Goal: Task Accomplishment & Management: Use online tool/utility

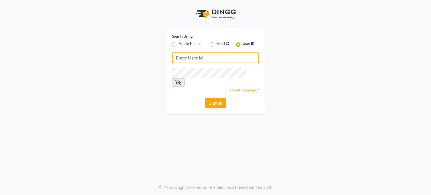
click at [192, 57] on input "Username" at bounding box center [215, 57] width 87 height 11
type input "flowsalon"
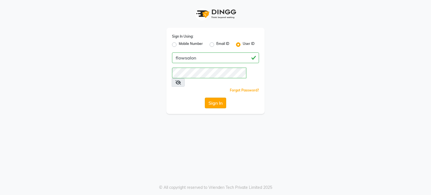
click at [212, 98] on button "Sign In" at bounding box center [215, 103] width 21 height 11
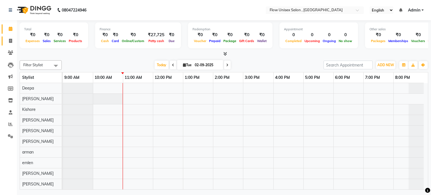
click at [5, 38] on link "Invoice" at bounding box center [8, 40] width 13 height 9
select select "5875"
select select "service"
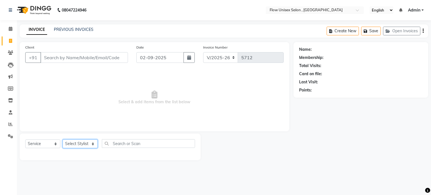
click at [81, 141] on select "Select Stylist arman Deepa emlen jaseem Kishore Manjila monika debbarma Mustafa…" at bounding box center [80, 143] width 35 height 9
select select "49208"
click at [63, 140] on select "Select Stylist arman Deepa emlen jaseem Kishore Manjila monika debbarma Mustafa…" at bounding box center [80, 143] width 35 height 9
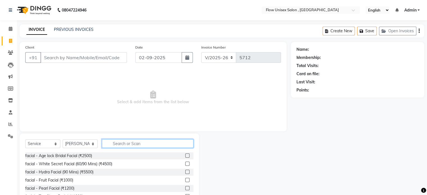
click at [135, 146] on input "text" at bounding box center [147, 143] width 91 height 9
type input "th"
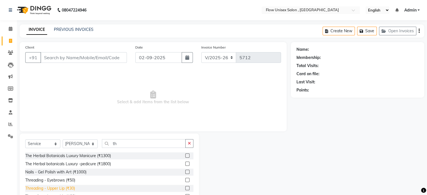
click at [64, 188] on div "Threading - Upper Lip (₹30)" at bounding box center [50, 188] width 50 height 6
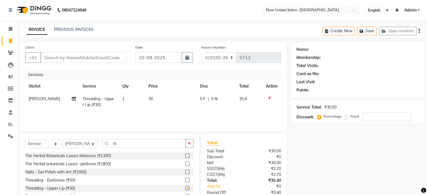
checkbox input "false"
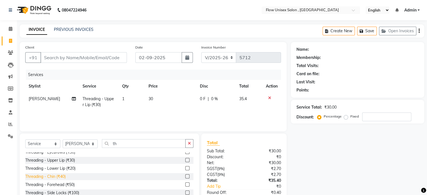
click at [62, 175] on div "Threading - Chin (₹40)" at bounding box center [45, 177] width 40 height 6
checkbox input "false"
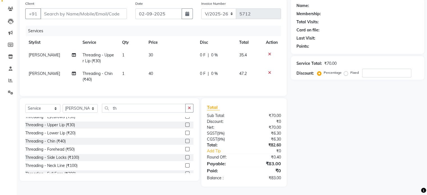
scroll to position [0, 0]
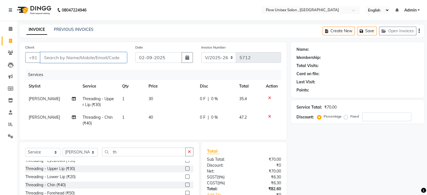
click at [80, 61] on input "Client" at bounding box center [83, 57] width 86 height 11
type input "7"
type input "0"
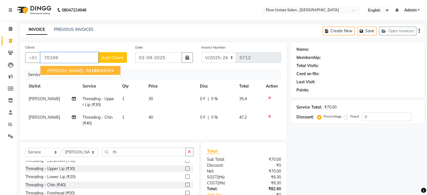
click at [76, 76] on ngb-typeahead-window "Shurthi 70169 49594" at bounding box center [80, 70] width 81 height 14
click at [80, 74] on button "Shurthi 70169 49594" at bounding box center [80, 70] width 80 height 9
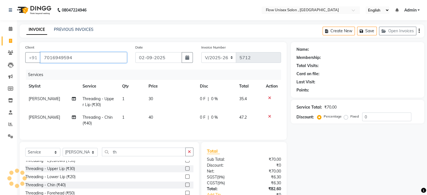
type input "7016949594"
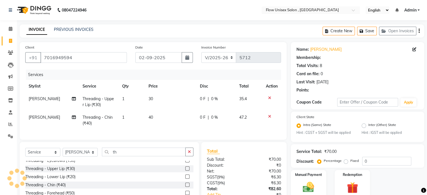
select select "1: Object"
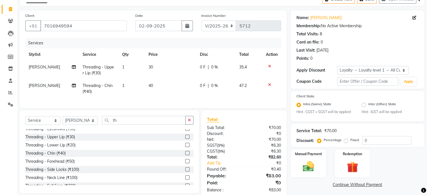
scroll to position [48, 0]
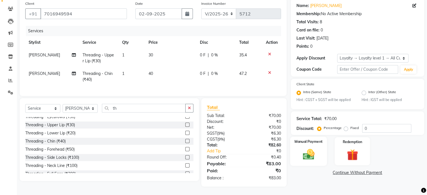
click at [315, 149] on img at bounding box center [308, 154] width 19 height 13
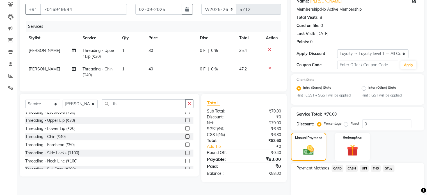
click at [366, 169] on span "UPI" at bounding box center [364, 168] width 9 height 6
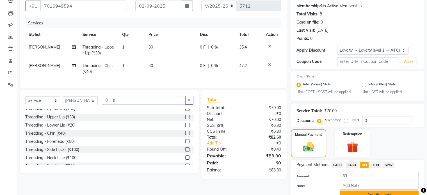
scroll to position [79, 0]
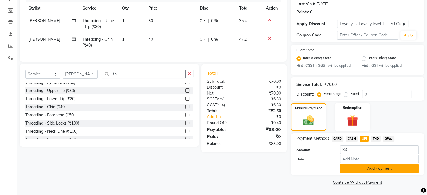
click at [380, 169] on button "Add Payment" at bounding box center [379, 168] width 79 height 9
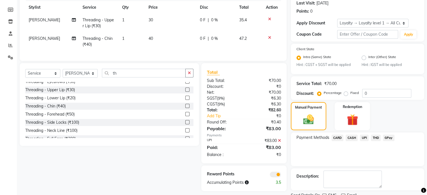
scroll to position [102, 0]
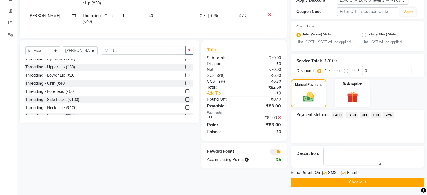
click at [276, 155] on span at bounding box center [275, 152] width 11 height 6
click at [281, 153] on input "checkbox" at bounding box center [281, 153] width 0 height 0
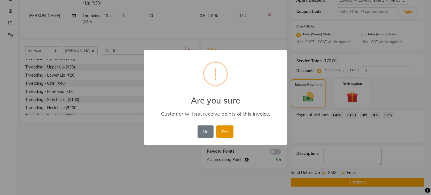
click at [223, 137] on button "Yes" at bounding box center [224, 131] width 17 height 12
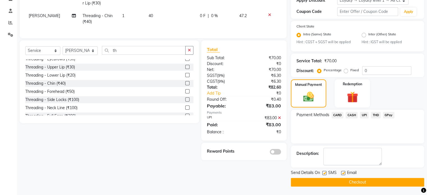
click at [351, 180] on button "Checkout" at bounding box center [357, 182] width 133 height 9
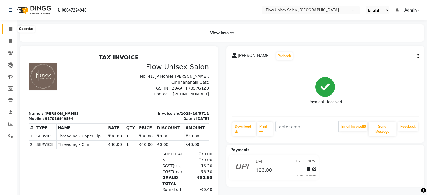
click at [12, 29] on icon at bounding box center [11, 29] width 4 height 4
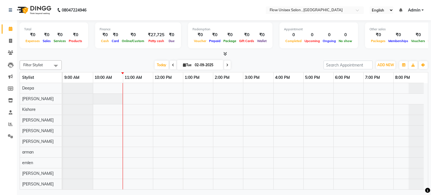
click at [177, 1] on nav "08047224946 Select Location × Flow Unisex Salon , Kundhanahalli Gate English EN…" at bounding box center [215, 10] width 431 height 20
click at [225, 84] on div at bounding box center [245, 157] width 365 height 149
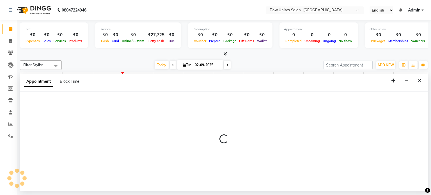
select select "49207"
select select "840"
select select "tentative"
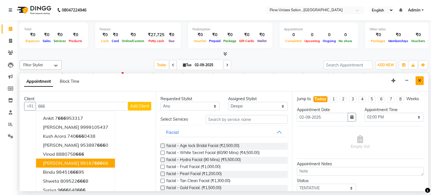
type input "666"
click at [417, 77] on button "Close" at bounding box center [419, 80] width 8 height 9
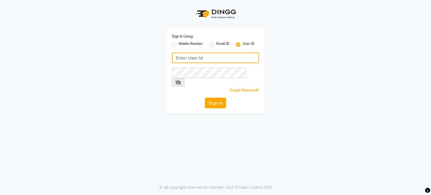
click at [180, 55] on input "Username" at bounding box center [215, 57] width 87 height 11
type input "flowsalon"
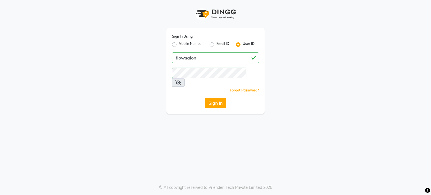
click at [210, 98] on button "Sign In" at bounding box center [215, 103] width 21 height 11
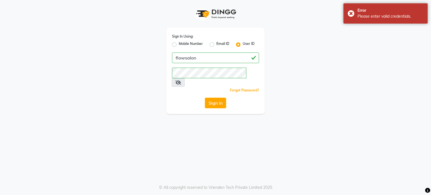
click at [181, 80] on icon at bounding box center [178, 82] width 6 height 4
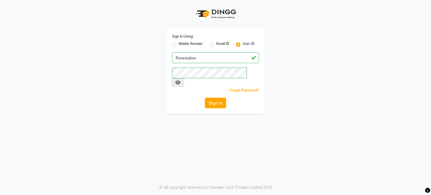
click at [227, 98] on div "Sign In" at bounding box center [215, 103] width 87 height 11
click at [224, 98] on button "Sign In" at bounding box center [215, 103] width 21 height 11
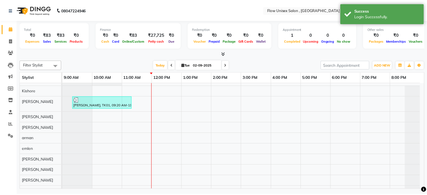
scroll to position [28, 0]
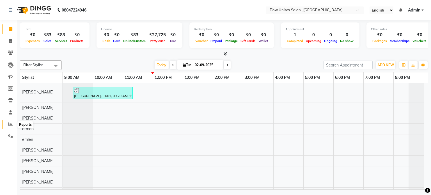
click at [6, 127] on span at bounding box center [11, 124] width 10 height 6
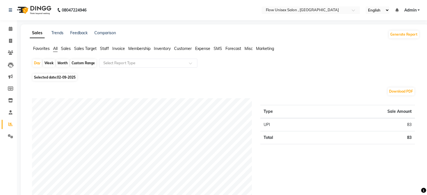
click at [79, 48] on span "Sales Target" at bounding box center [85, 48] width 22 height 5
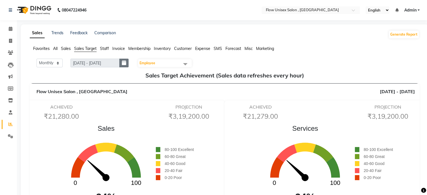
click at [128, 62] on button "button" at bounding box center [123, 63] width 9 height 9
select select "9"
select select "2025"
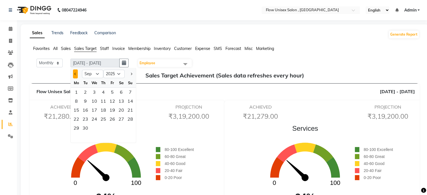
click at [75, 72] on button "Previous month" at bounding box center [75, 73] width 5 height 9
select select "8"
click at [110, 92] on div "1" at bounding box center [112, 92] width 9 height 9
type input "01-08-2025 - 31-08-2025"
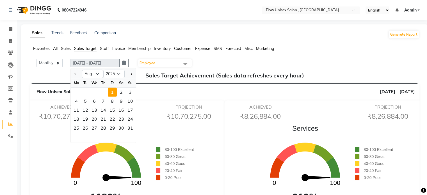
click at [142, 134] on div "Sales 0 100 1189%" at bounding box center [106, 164] width 100 height 82
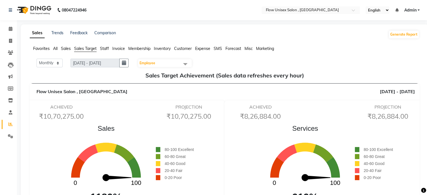
click at [149, 64] on span "Employee" at bounding box center [147, 63] width 16 height 4
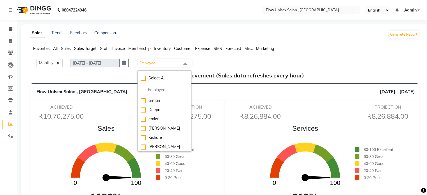
click at [123, 116] on div "ACHIEVED ₹10,70,275.00 PROJECTION ₹10,70,275.00" at bounding box center [124, 113] width 191 height 18
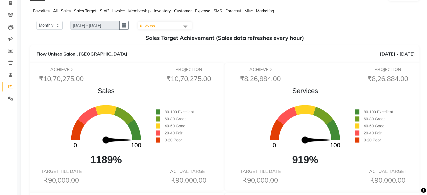
scroll to position [28, 0]
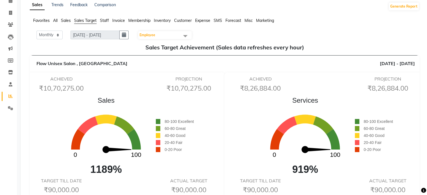
click at [156, 38] on span "Employee" at bounding box center [165, 35] width 54 height 8
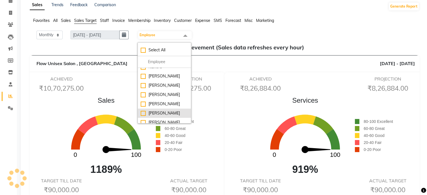
scroll to position [0, 0]
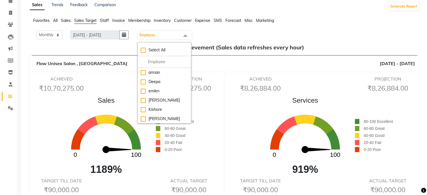
click at [320, 24] on div "Favorites All Sales Sales Target Staff Invoice Membership Inventory Customer Ex…" at bounding box center [225, 23] width 398 height 11
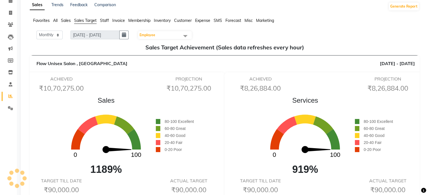
click at [155, 32] on span "Employee" at bounding box center [165, 35] width 54 height 8
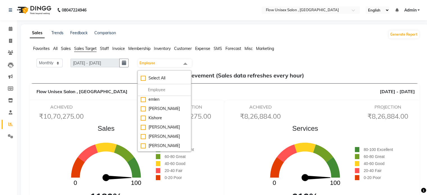
scroll to position [56, 0]
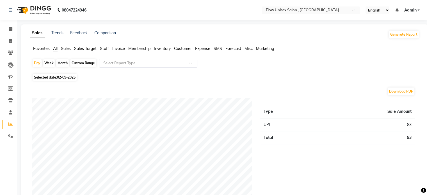
click at [89, 49] on span "Sales Target" at bounding box center [85, 48] width 22 height 5
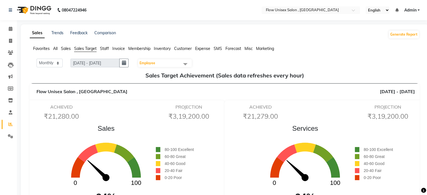
click at [152, 64] on span "Employee" at bounding box center [147, 63] width 16 height 4
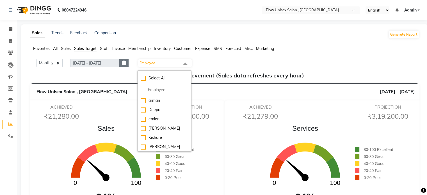
click at [128, 63] on button "button" at bounding box center [123, 63] width 9 height 9
select select "9"
select select "2025"
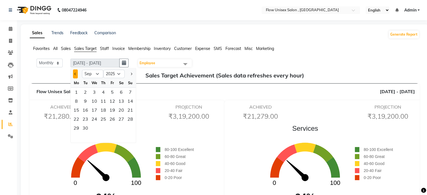
click at [75, 73] on span "Previous month" at bounding box center [75, 74] width 2 height 2
select select "8"
click at [111, 91] on div "1" at bounding box center [112, 92] width 9 height 9
type input "01-08-2025 - 31-08-2025"
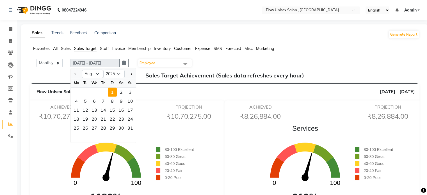
click at [158, 105] on div "PROJECTION ₹10,70,275.00" at bounding box center [189, 113] width 64 height 18
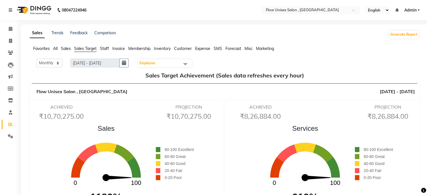
click at [158, 59] on div "Employee" at bounding box center [164, 63] width 54 height 9
click at [158, 63] on span "Employee" at bounding box center [165, 63] width 54 height 8
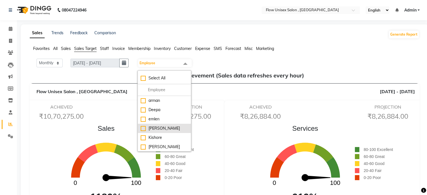
click at [158, 125] on li "[PERSON_NAME]" at bounding box center [164, 128] width 53 height 9
checkbox input "true"
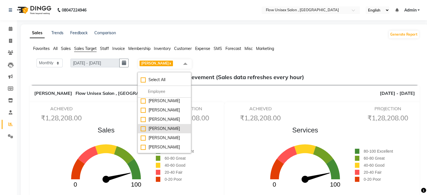
scroll to position [56, 0]
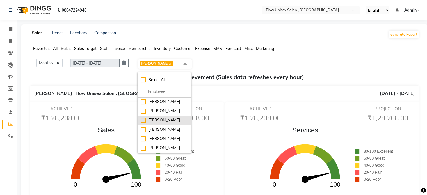
click at [166, 122] on div "[PERSON_NAME]" at bounding box center [164, 120] width 47 height 6
click at [160, 120] on div "[PERSON_NAME]" at bounding box center [164, 120] width 47 height 6
checkbox input "false"
click at [169, 63] on link "x" at bounding box center [170, 63] width 3 height 4
checkbox input "false"
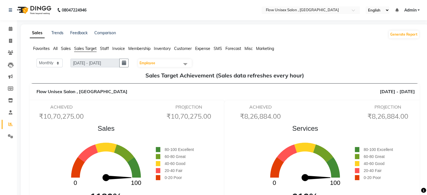
click at [150, 65] on span "Employee" at bounding box center [147, 63] width 16 height 4
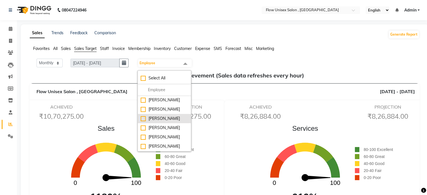
click at [160, 118] on div "[PERSON_NAME]" at bounding box center [164, 119] width 47 height 6
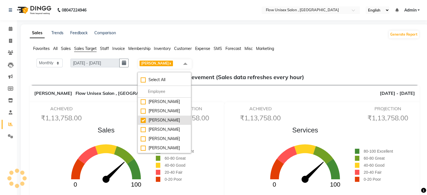
click at [153, 123] on div "[PERSON_NAME]" at bounding box center [164, 120] width 47 height 6
checkbox input "false"
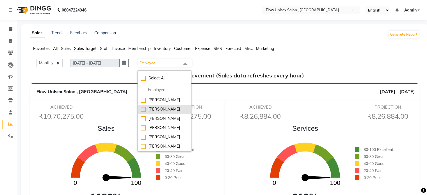
click at [170, 107] on div "[PERSON_NAME]" at bounding box center [164, 109] width 47 height 6
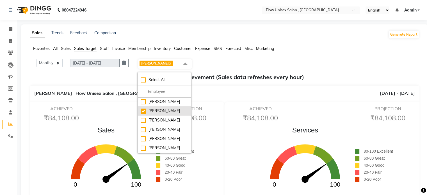
click at [149, 108] on div "[PERSON_NAME]" at bounding box center [164, 111] width 47 height 6
checkbox input "false"
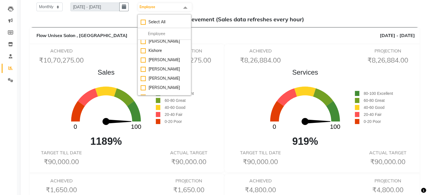
scroll to position [24, 0]
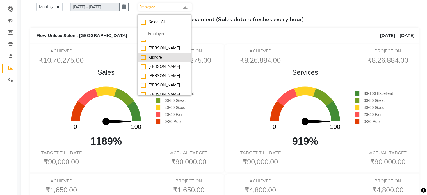
click at [167, 53] on li "Kishore" at bounding box center [164, 57] width 53 height 9
checkbox input "true"
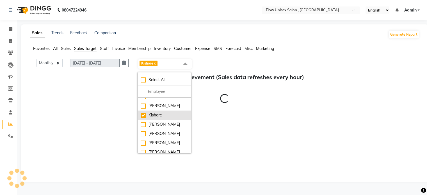
scroll to position [0, 0]
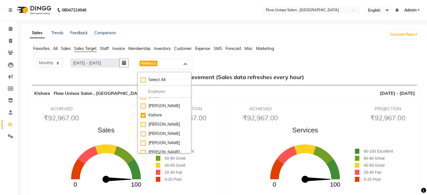
click at [126, 118] on div "ACHIEVED ₹92,967.00 PROJECTION ₹92,967.00" at bounding box center [124, 115] width 191 height 18
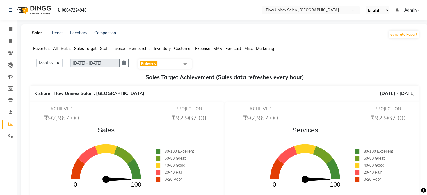
click at [156, 65] on link "x" at bounding box center [154, 63] width 3 height 4
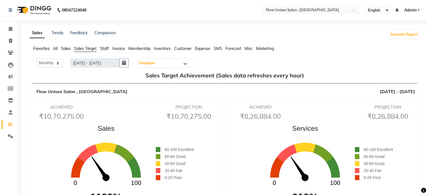
click at [158, 65] on span "Employee" at bounding box center [165, 63] width 54 height 8
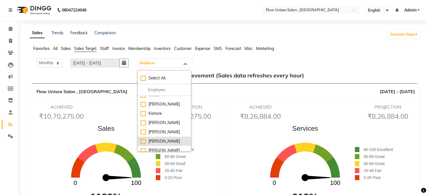
scroll to position [52, 0]
click at [162, 144] on div "[PERSON_NAME]" at bounding box center [164, 141] width 47 height 6
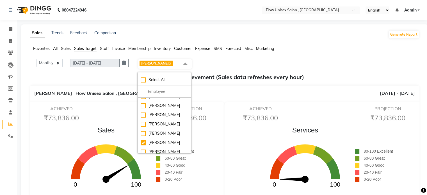
click at [169, 62] on link "x" at bounding box center [170, 63] width 3 height 4
checkbox input "false"
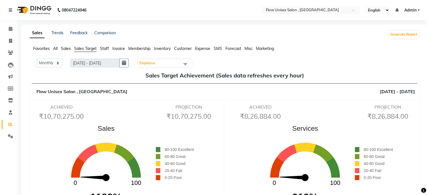
click at [162, 62] on span "Employee" at bounding box center [165, 63] width 54 height 8
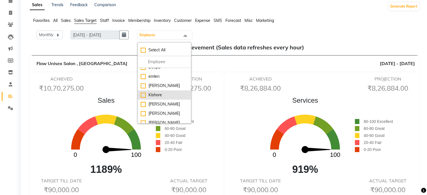
scroll to position [28, 0]
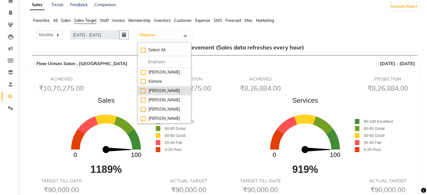
click at [164, 91] on div "[PERSON_NAME]" at bounding box center [164, 91] width 47 height 6
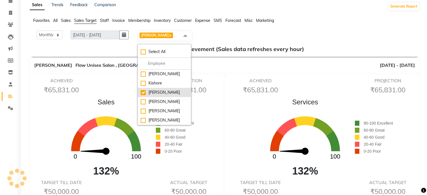
scroll to position [0, 0]
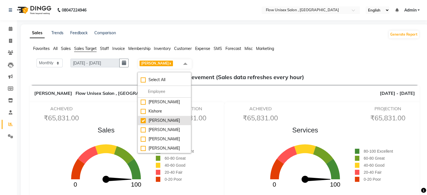
click at [144, 119] on div "[PERSON_NAME]" at bounding box center [164, 121] width 47 height 6
checkbox input "false"
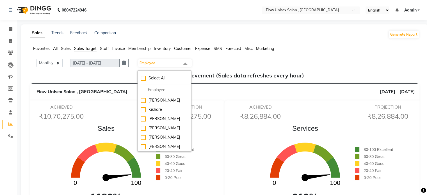
click at [111, 110] on div "ACHIEVED ₹10,70,275.00 PROJECTION ₹10,70,275.00" at bounding box center [124, 113] width 191 height 18
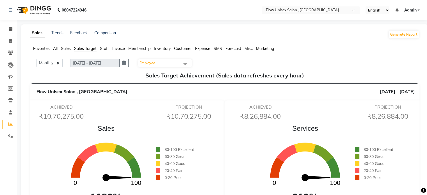
click at [177, 60] on span "Employee" at bounding box center [165, 63] width 54 height 8
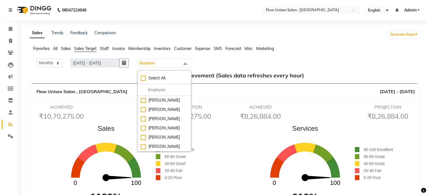
scroll to position [80, 0]
click at [169, 125] on div "[PERSON_NAME]" at bounding box center [164, 128] width 47 height 6
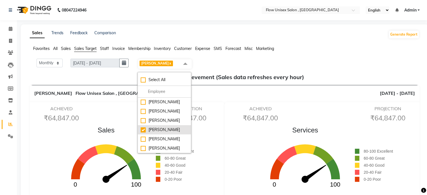
click at [143, 131] on div "[PERSON_NAME]" at bounding box center [164, 130] width 47 height 6
checkbox input "false"
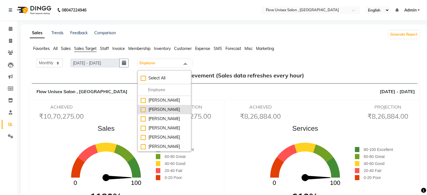
click at [163, 111] on div "[PERSON_NAME]" at bounding box center [164, 110] width 47 height 6
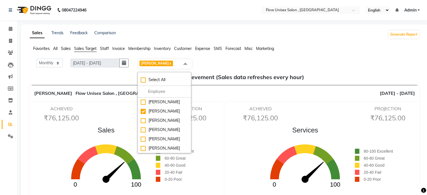
click at [92, 123] on div "ACHIEVED ₹76,125.00" at bounding box center [61, 115] width 64 height 18
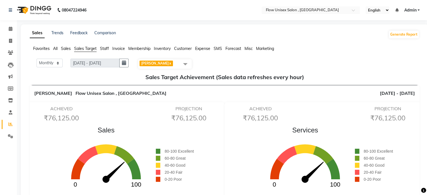
click at [163, 61] on span "Saluka Rai x" at bounding box center [155, 64] width 33 height 6
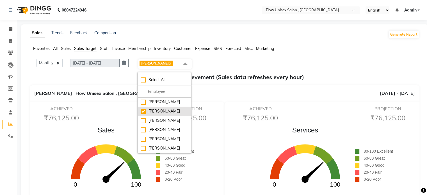
click at [141, 109] on li "[PERSON_NAME]" at bounding box center [164, 111] width 53 height 9
checkbox input "false"
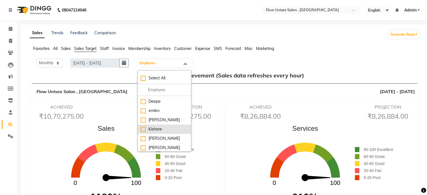
scroll to position [0, 0]
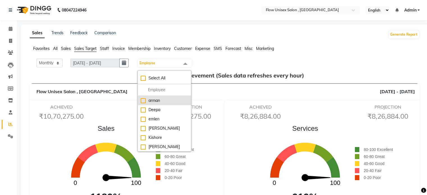
click at [162, 102] on div "arman" at bounding box center [164, 101] width 47 height 6
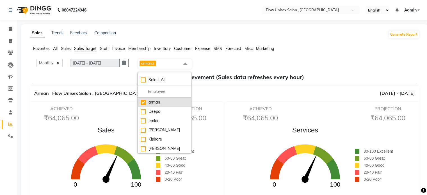
click at [142, 100] on div "arman" at bounding box center [164, 102] width 47 height 6
checkbox input "false"
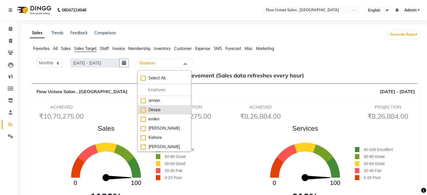
click at [154, 110] on div "Deepa" at bounding box center [164, 110] width 47 height 6
checkbox input "true"
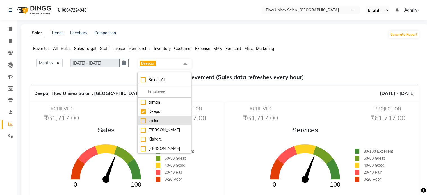
click at [146, 121] on div "emlen" at bounding box center [164, 121] width 47 height 6
checkbox input "true"
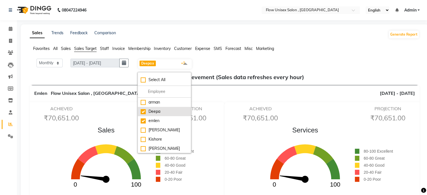
click at [146, 112] on div "Deepa" at bounding box center [164, 112] width 47 height 6
checkbox input "false"
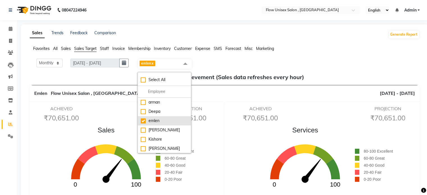
click at [144, 123] on div "emlen" at bounding box center [164, 121] width 47 height 6
checkbox input "false"
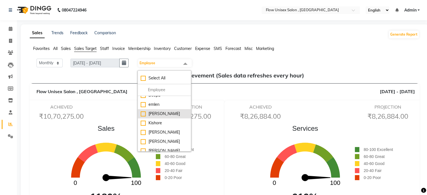
scroll to position [28, 0]
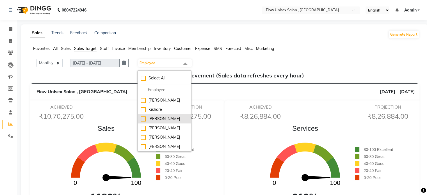
click at [168, 121] on div "[PERSON_NAME]" at bounding box center [164, 119] width 47 height 6
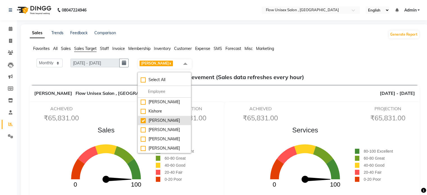
click at [145, 123] on div "[PERSON_NAME]" at bounding box center [164, 121] width 47 height 6
checkbox input "false"
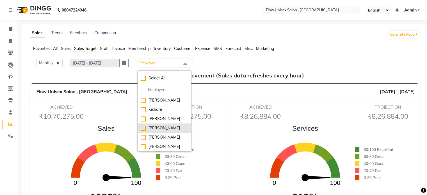
click at [144, 129] on div "[PERSON_NAME]" at bounding box center [164, 128] width 47 height 6
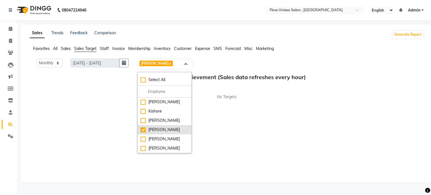
click at [144, 128] on div "[PERSON_NAME]" at bounding box center [165, 130] width 48 height 6
checkbox input "false"
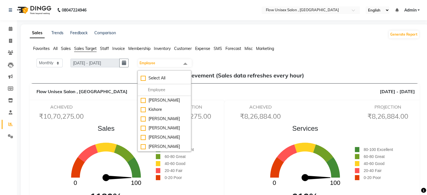
click at [109, 107] on div "ACHIEVED ₹10,70,275.00 PROJECTION ₹10,70,275.00" at bounding box center [124, 113] width 191 height 18
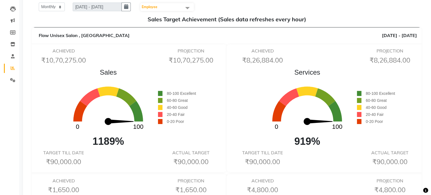
scroll to position [0, 0]
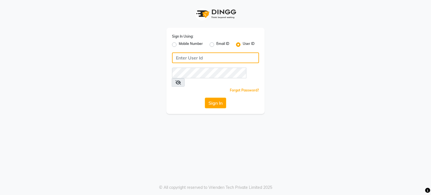
click at [198, 52] on input "Username" at bounding box center [215, 57] width 87 height 11
type input "f"
type input "flowsalon"
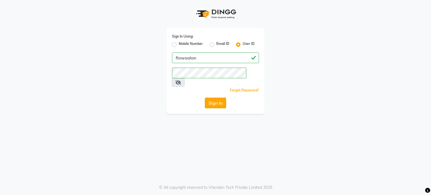
click at [209, 98] on button "Sign In" at bounding box center [215, 103] width 21 height 11
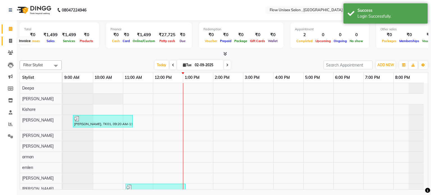
click at [11, 41] on icon at bounding box center [10, 41] width 3 height 4
select select "5875"
select select "service"
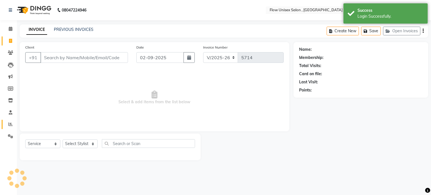
click at [10, 128] on link "Reports" at bounding box center [8, 124] width 13 height 9
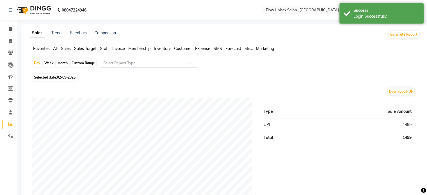
click at [86, 49] on span "Sales Target" at bounding box center [85, 48] width 22 height 5
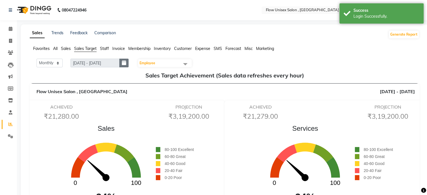
click at [124, 59] on button "button" at bounding box center [123, 63] width 9 height 9
select select "9"
select select "2025"
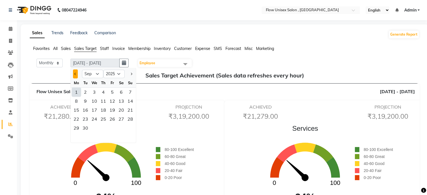
click at [74, 73] on button "Previous month" at bounding box center [75, 73] width 5 height 9
select select "8"
click at [109, 93] on div "1" at bounding box center [112, 92] width 9 height 9
type input "01-08-2025 - 31-08-2025"
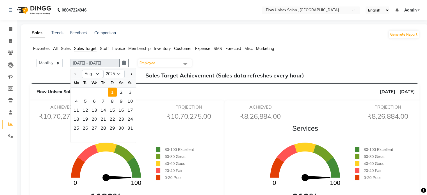
click at [156, 110] on div "ACHIEVED ₹10,70,275.00 PROJECTION ₹10,70,275.00" at bounding box center [124, 113] width 191 height 18
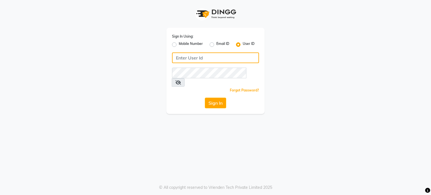
click at [187, 56] on input "Username" at bounding box center [215, 57] width 87 height 11
type input "flowsalon"
click at [187, 68] on div "Sign In Using: Mobile Number Email ID User ID flowsalon Remember me Forgot Pass…" at bounding box center [215, 71] width 98 height 86
